Goal: Task Accomplishment & Management: Use online tool/utility

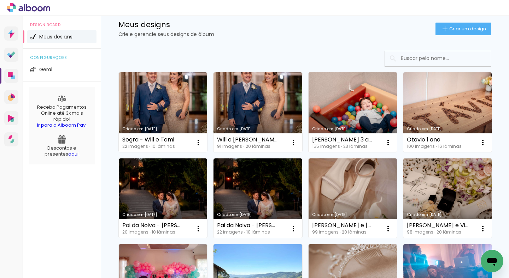
scroll to position [18, 0]
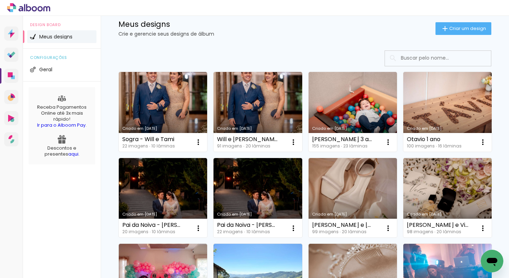
click at [460, 113] on link "Criado em [DATE]" at bounding box center [447, 112] width 88 height 80
